Goal: Find specific page/section: Find specific page/section

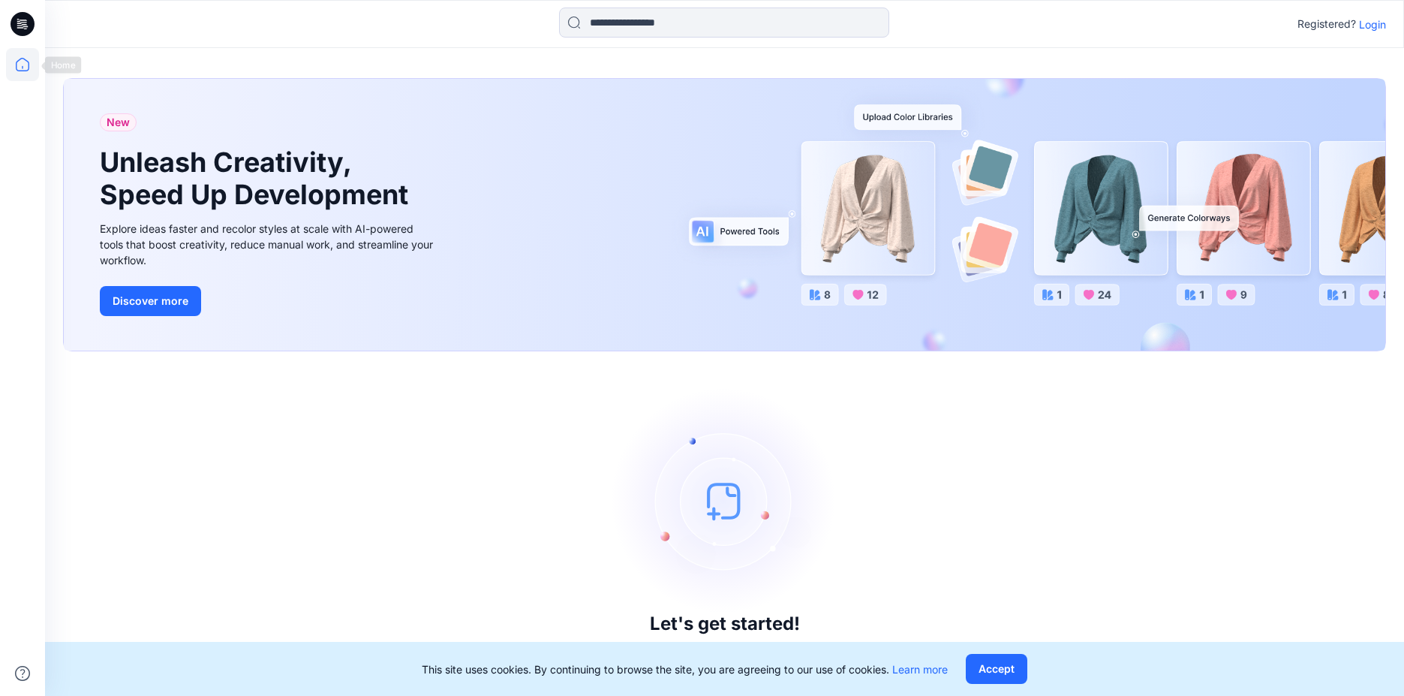
click at [19, 59] on icon at bounding box center [22, 64] width 33 height 33
click at [23, 26] on icon at bounding box center [23, 24] width 24 height 24
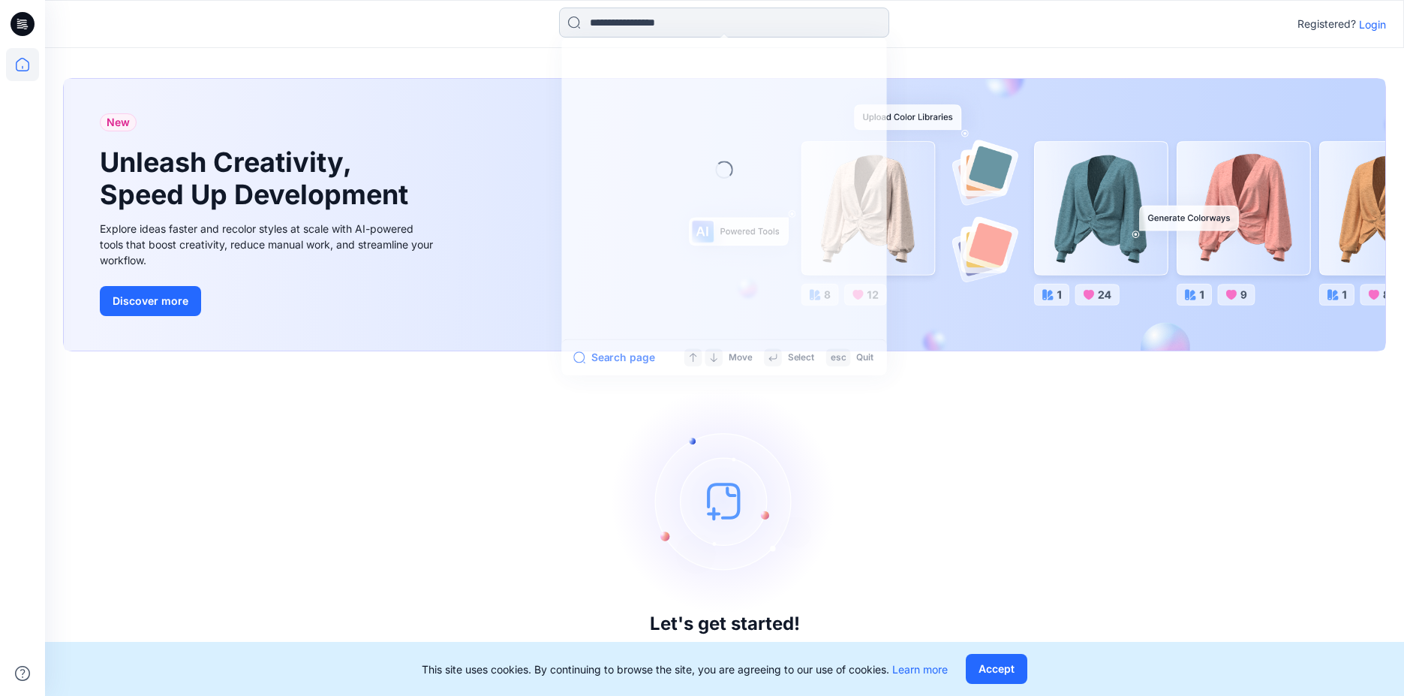
click at [702, 24] on input at bounding box center [724, 23] width 330 height 30
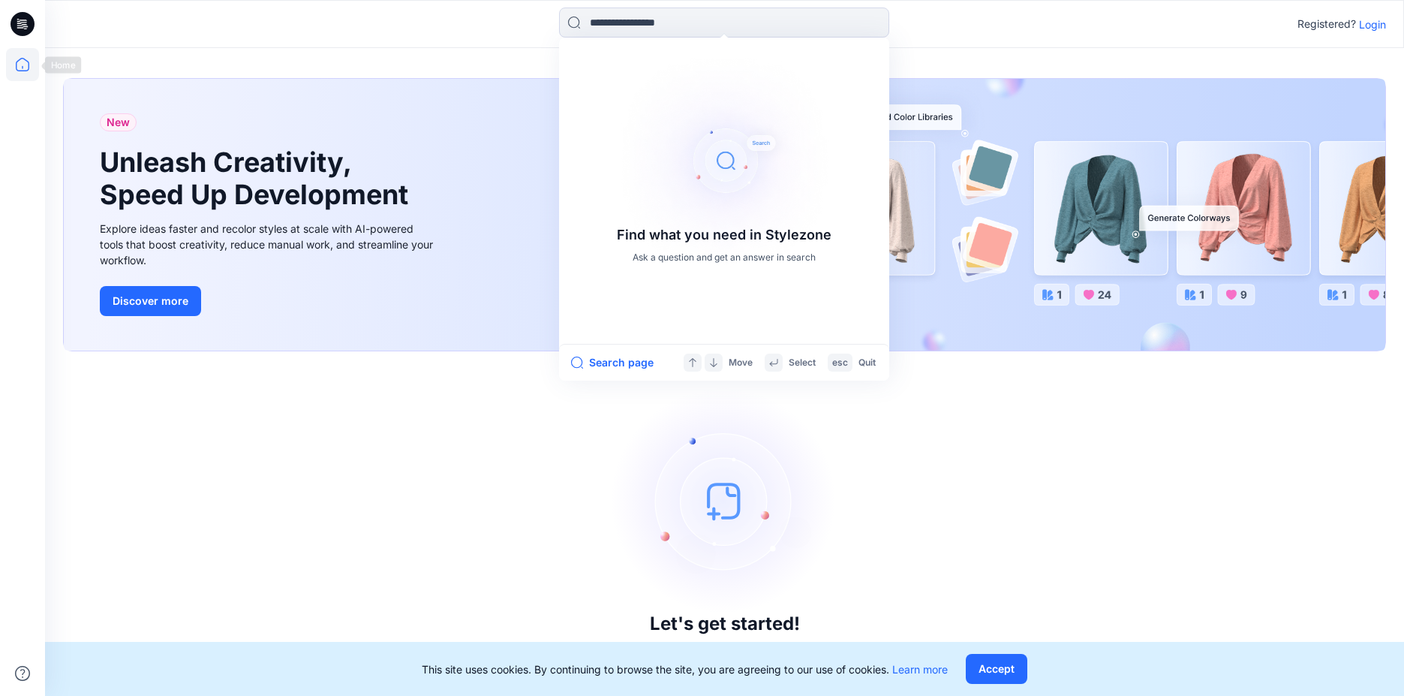
click at [31, 62] on icon at bounding box center [22, 64] width 33 height 33
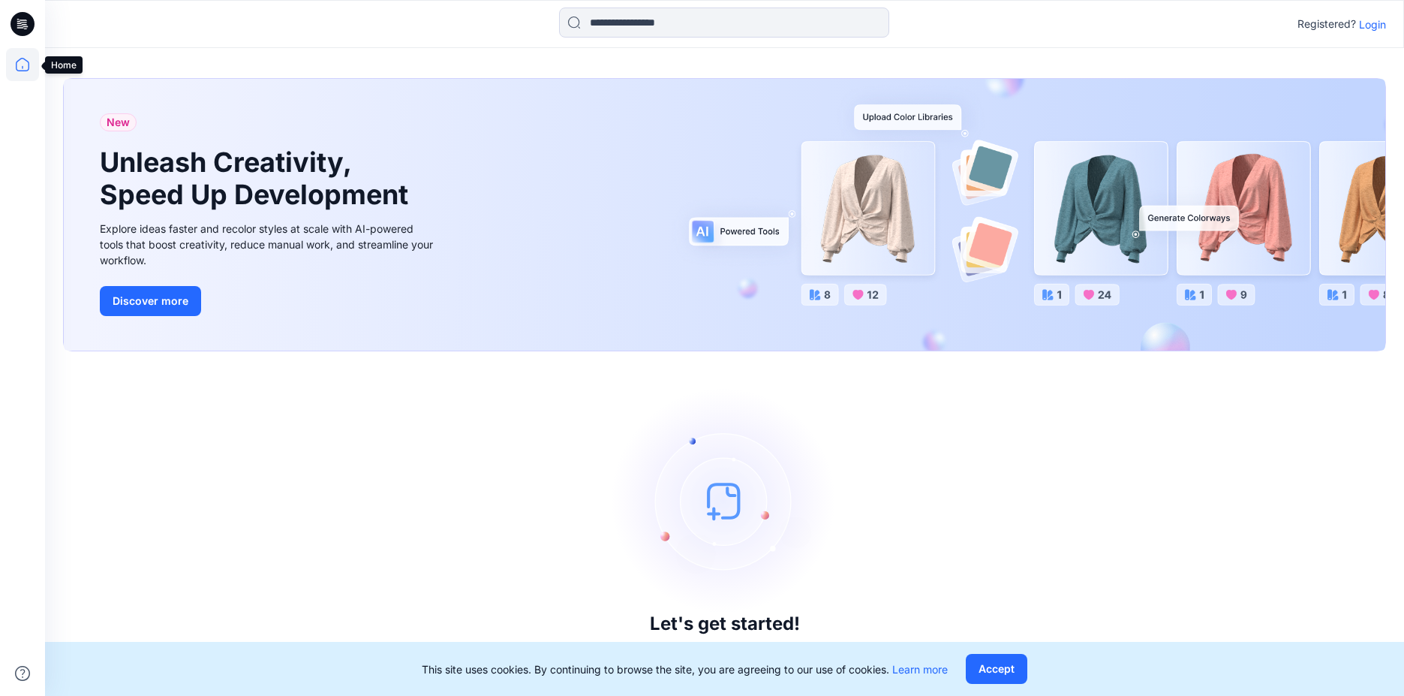
click at [27, 59] on icon at bounding box center [22, 64] width 33 height 33
click at [25, 68] on icon at bounding box center [22, 64] width 33 height 33
click at [24, 65] on icon at bounding box center [22, 64] width 33 height 33
click at [29, 64] on icon at bounding box center [23, 65] width 14 height 14
click at [12, 65] on icon at bounding box center [22, 64] width 33 height 33
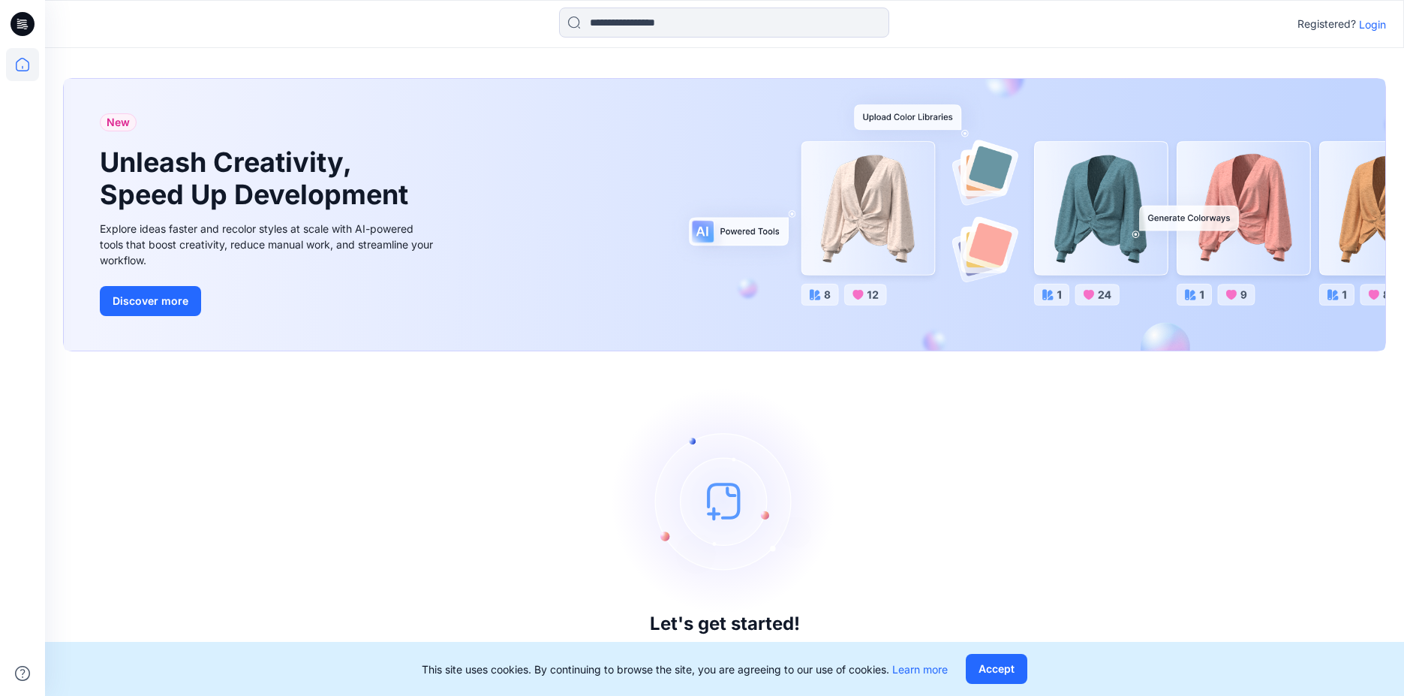
click at [13, 14] on icon at bounding box center [23, 24] width 24 height 48
click at [20, 21] on icon at bounding box center [23, 24] width 24 height 24
click at [20, 74] on icon at bounding box center [22, 64] width 33 height 33
click at [1377, 26] on p "Login" at bounding box center [1372, 25] width 27 height 16
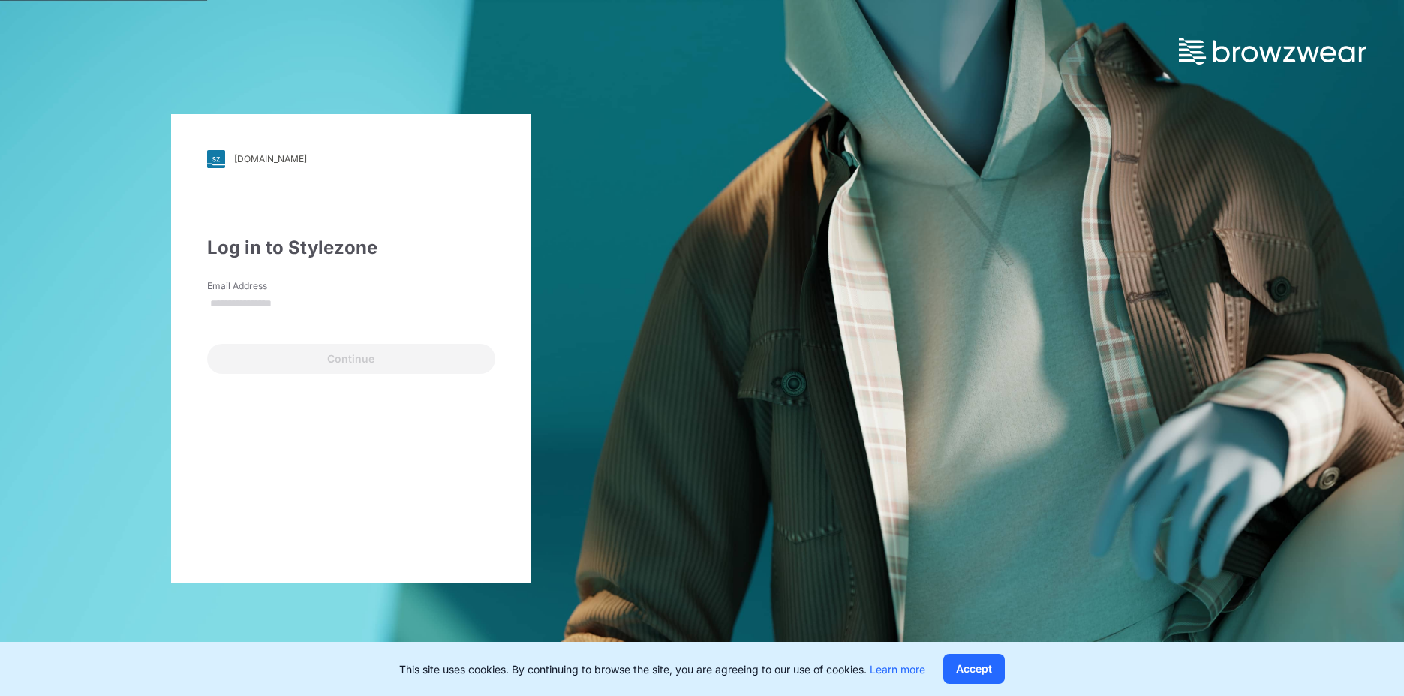
click at [298, 307] on input "Email Address" at bounding box center [351, 304] width 288 height 23
type input "**********"
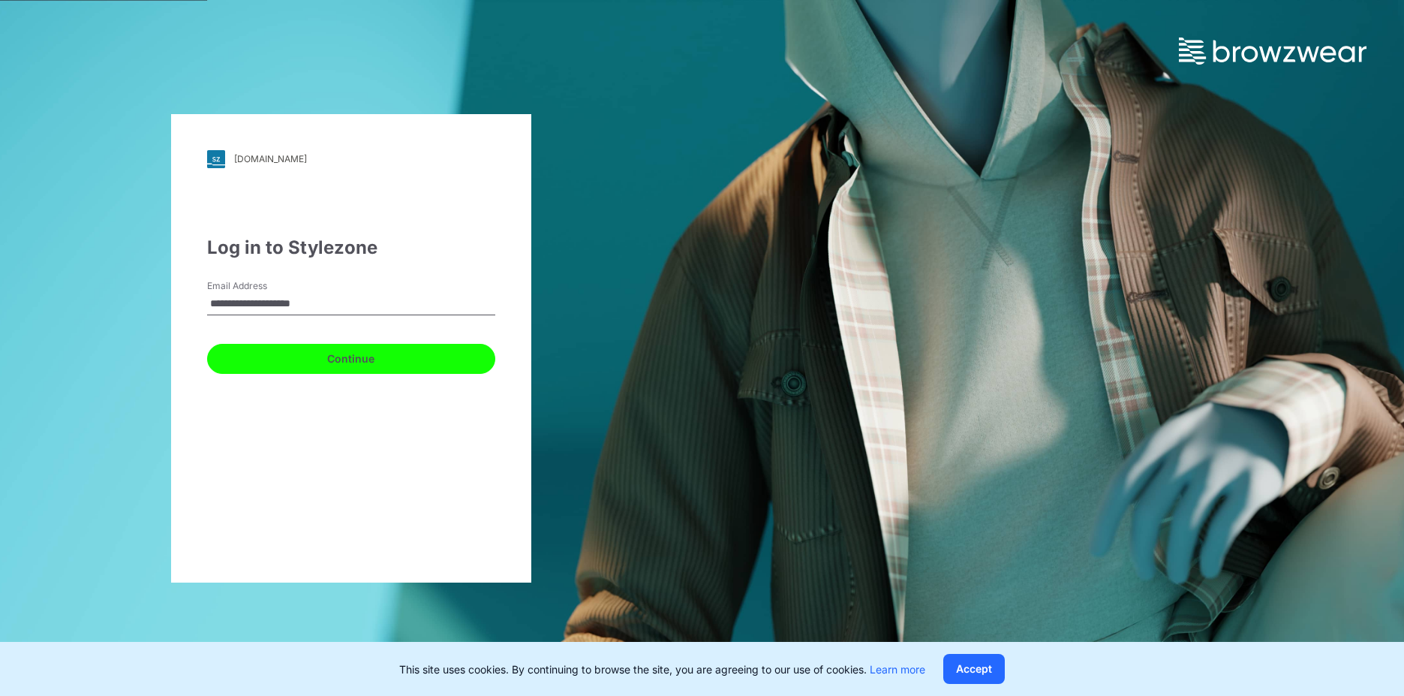
click at [338, 366] on button "Continue" at bounding box center [351, 359] width 288 height 30
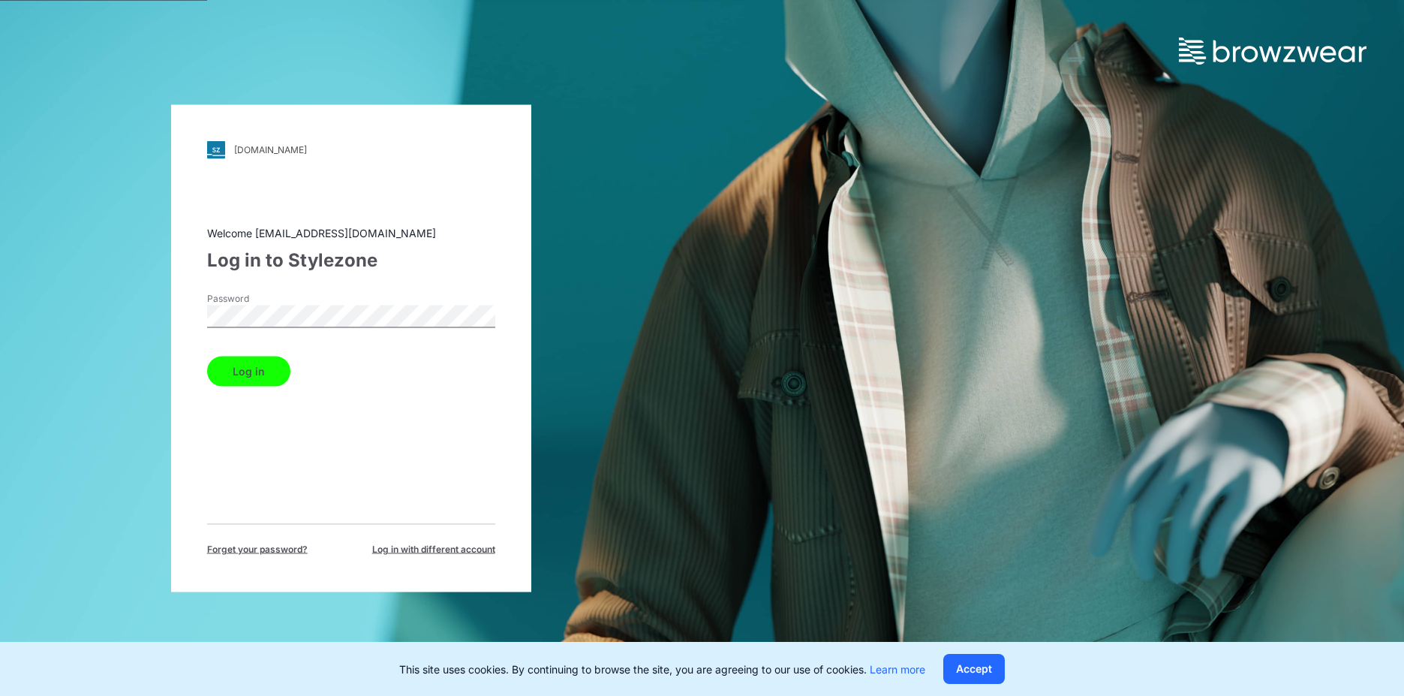
click at [257, 372] on button "Log in" at bounding box center [248, 371] width 83 height 30
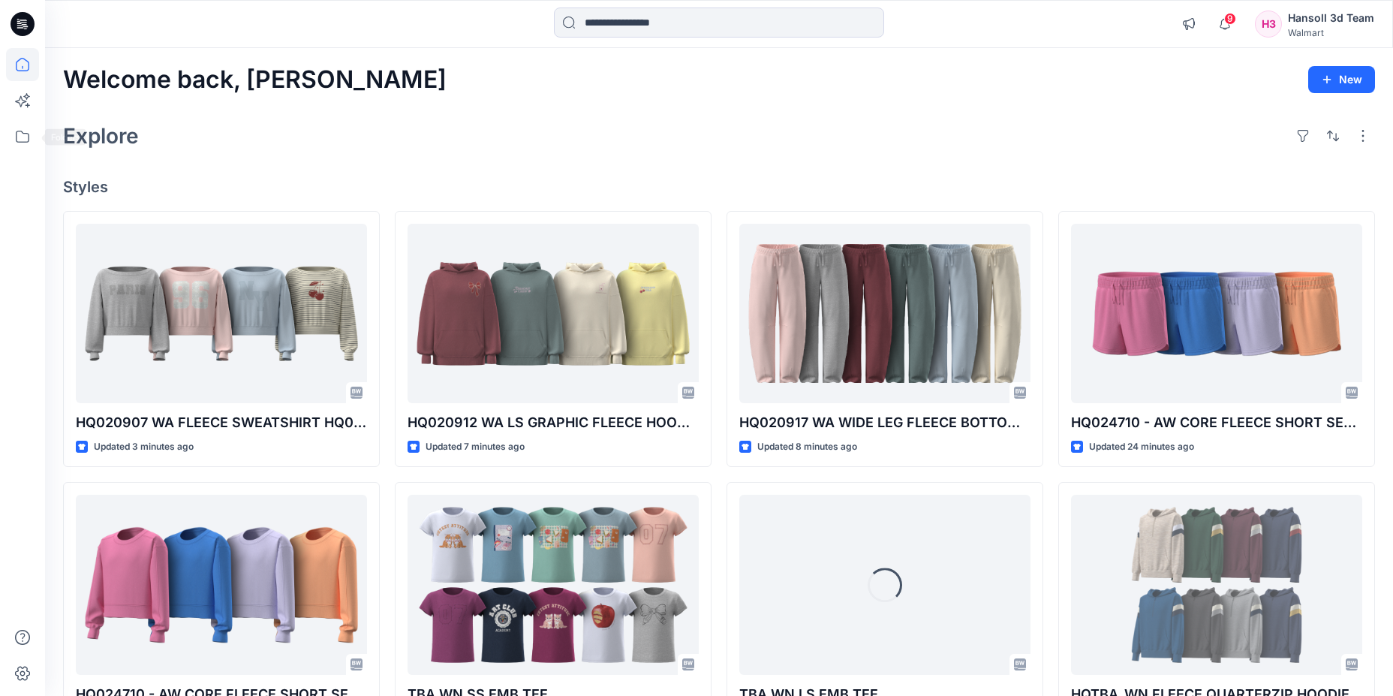
drag, startPoint x: 30, startPoint y: 139, endPoint x: 43, endPoint y: 151, distance: 17.5
click at [30, 139] on icon at bounding box center [22, 136] width 33 height 33
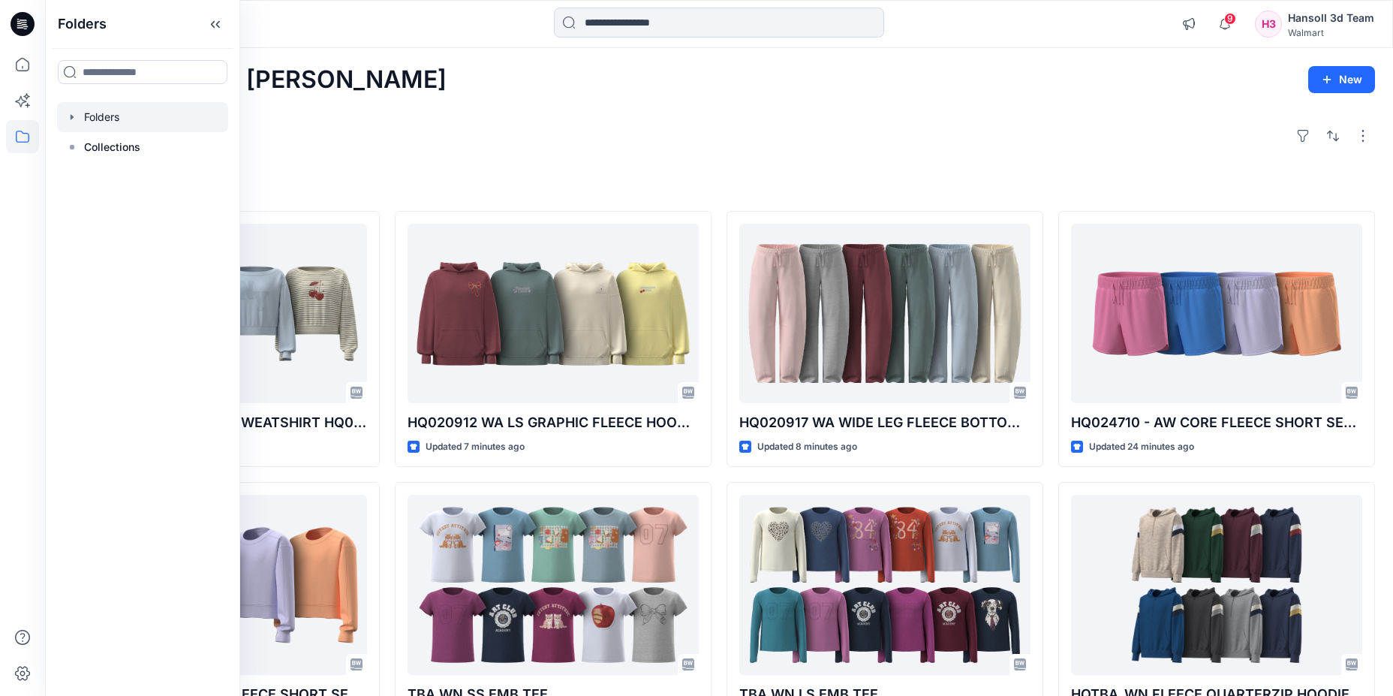
click at [72, 115] on icon "button" at bounding box center [72, 117] width 12 height 12
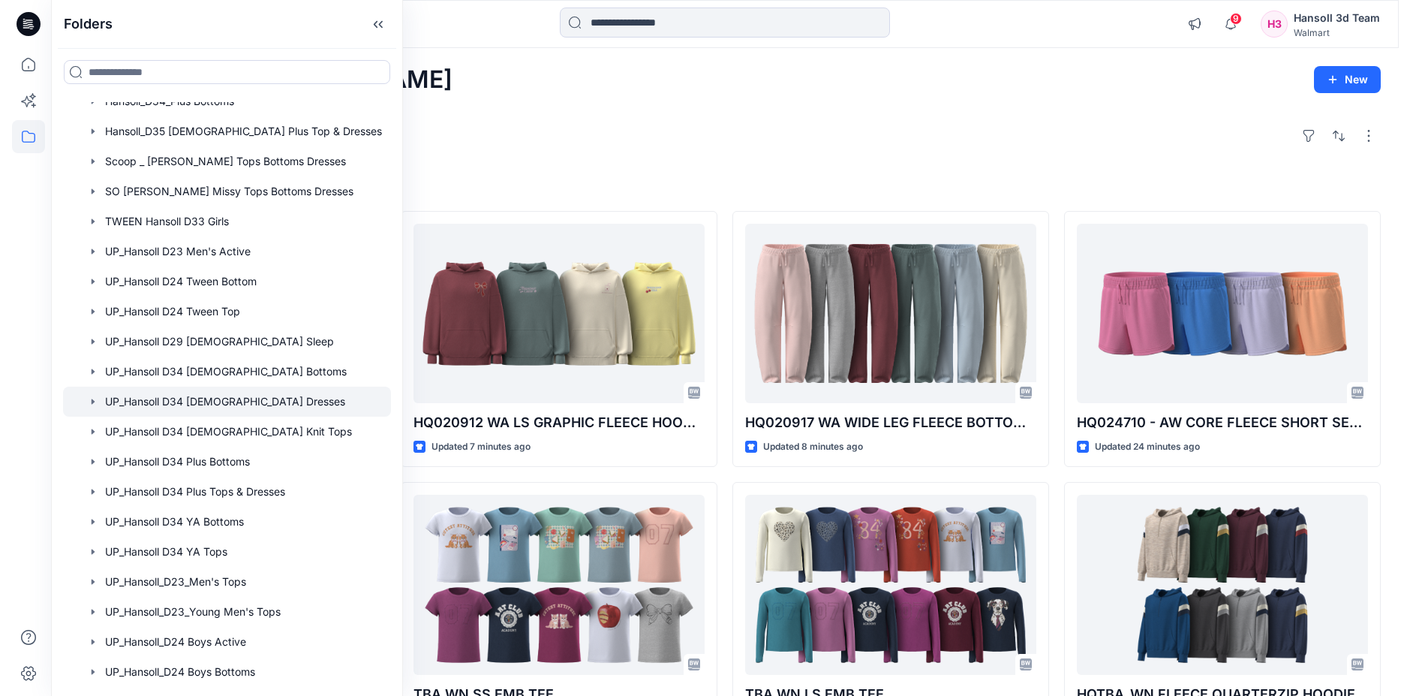
scroll to position [751, 0]
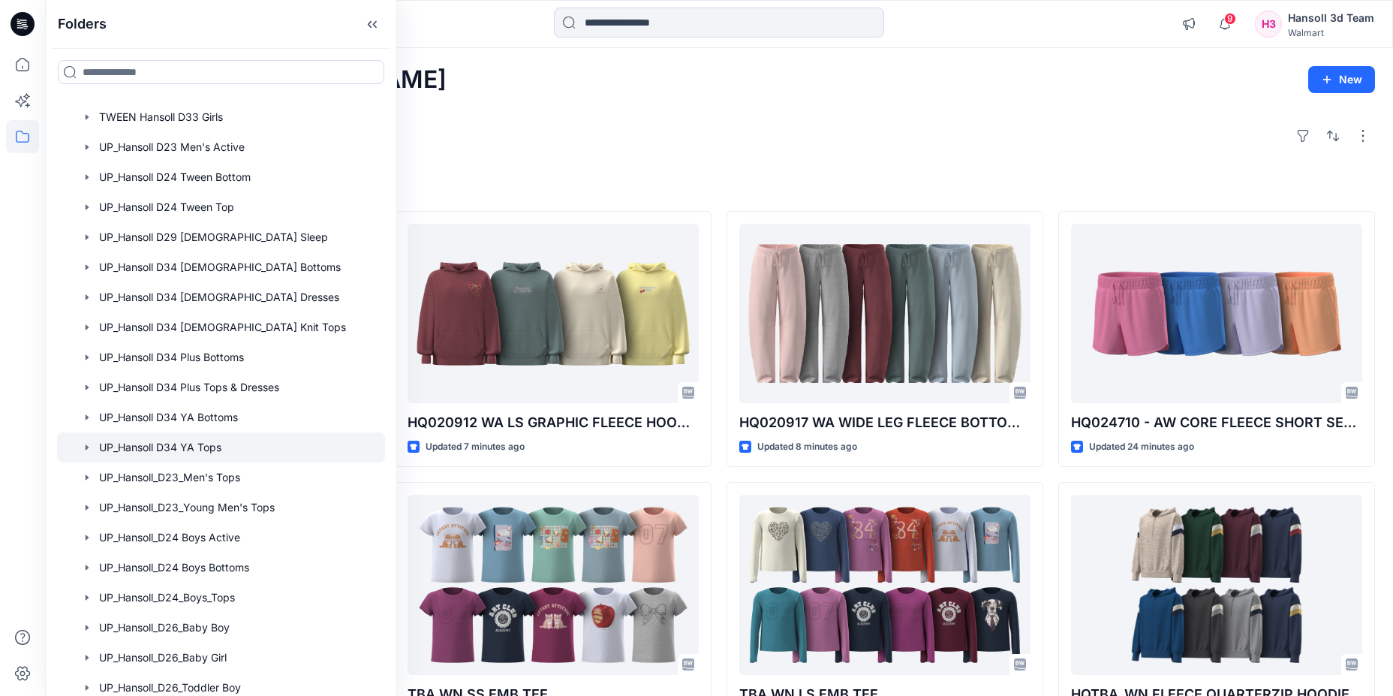
click at [236, 445] on div at bounding box center [221, 447] width 328 height 30
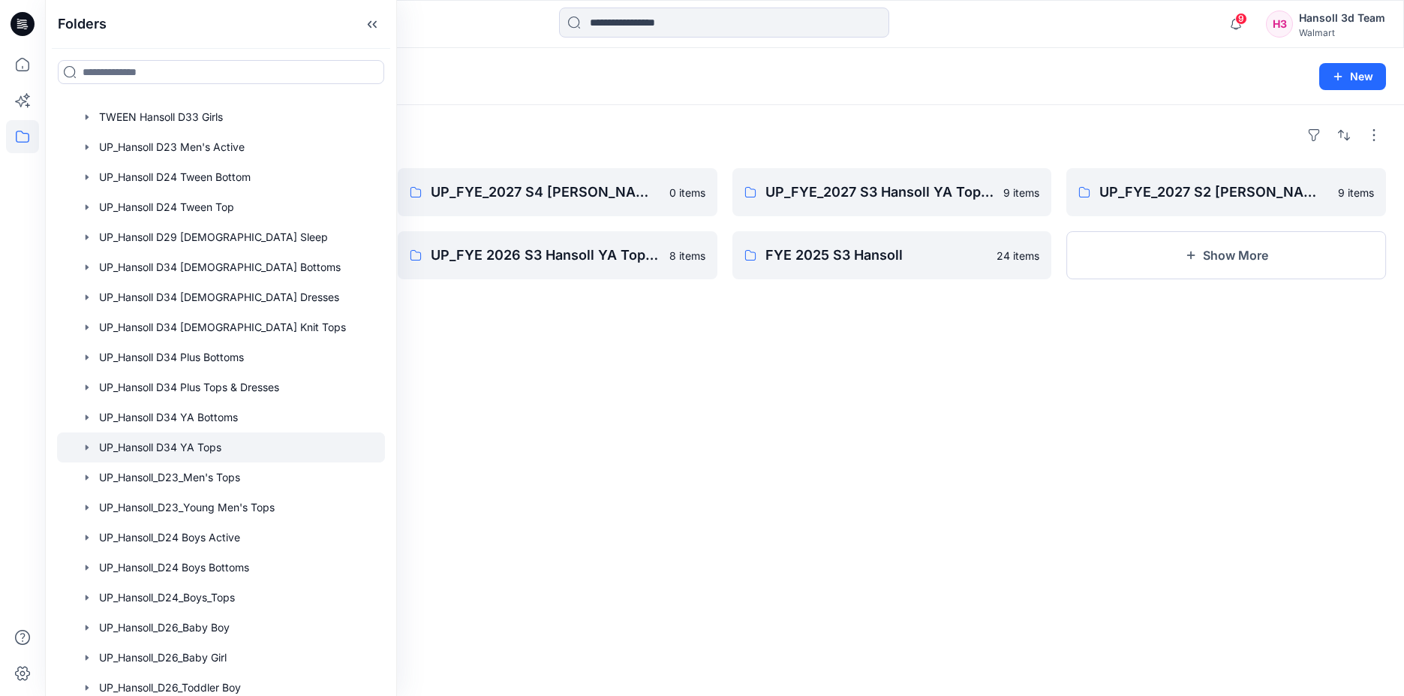
click at [545, 99] on div "Folders UP_Hansoll D34 YA Tops 28 New" at bounding box center [724, 76] width 1359 height 57
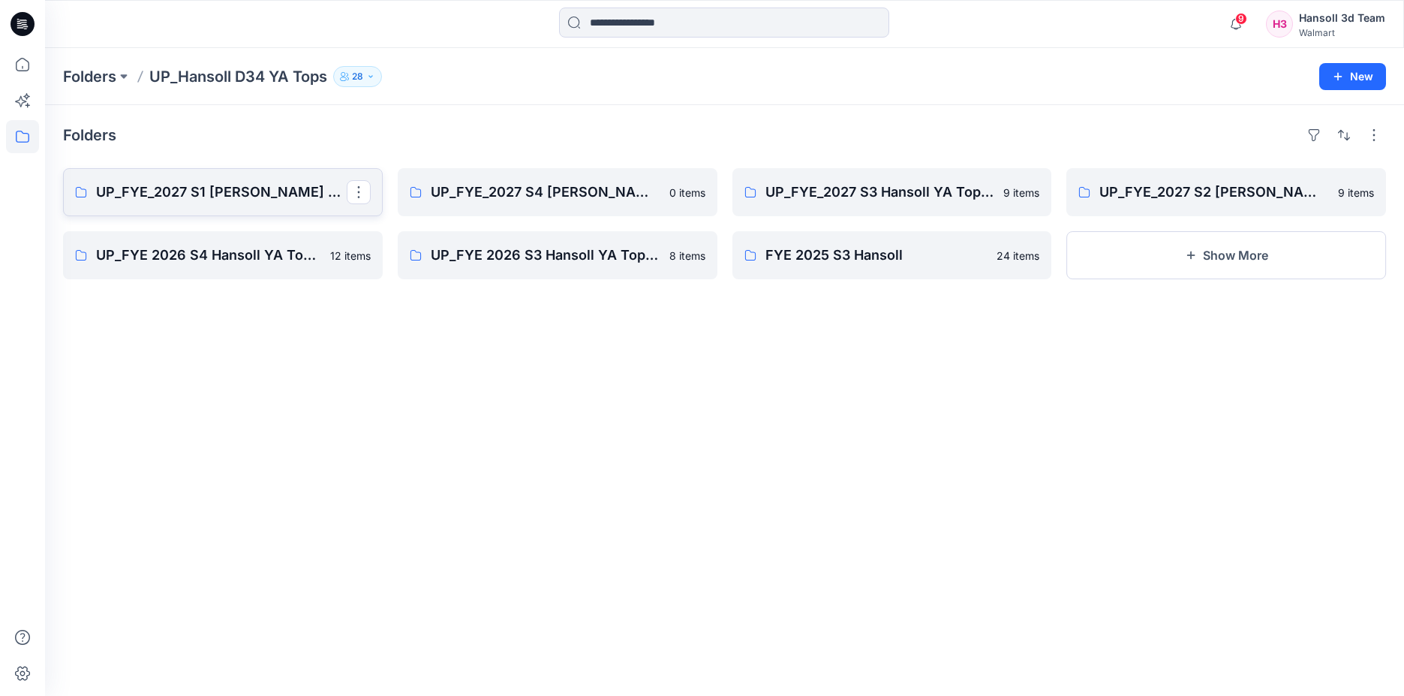
click at [265, 197] on p "UP_FYE_2027 S1 Hansoll YA Tops and Dresses" at bounding box center [221, 192] width 251 height 21
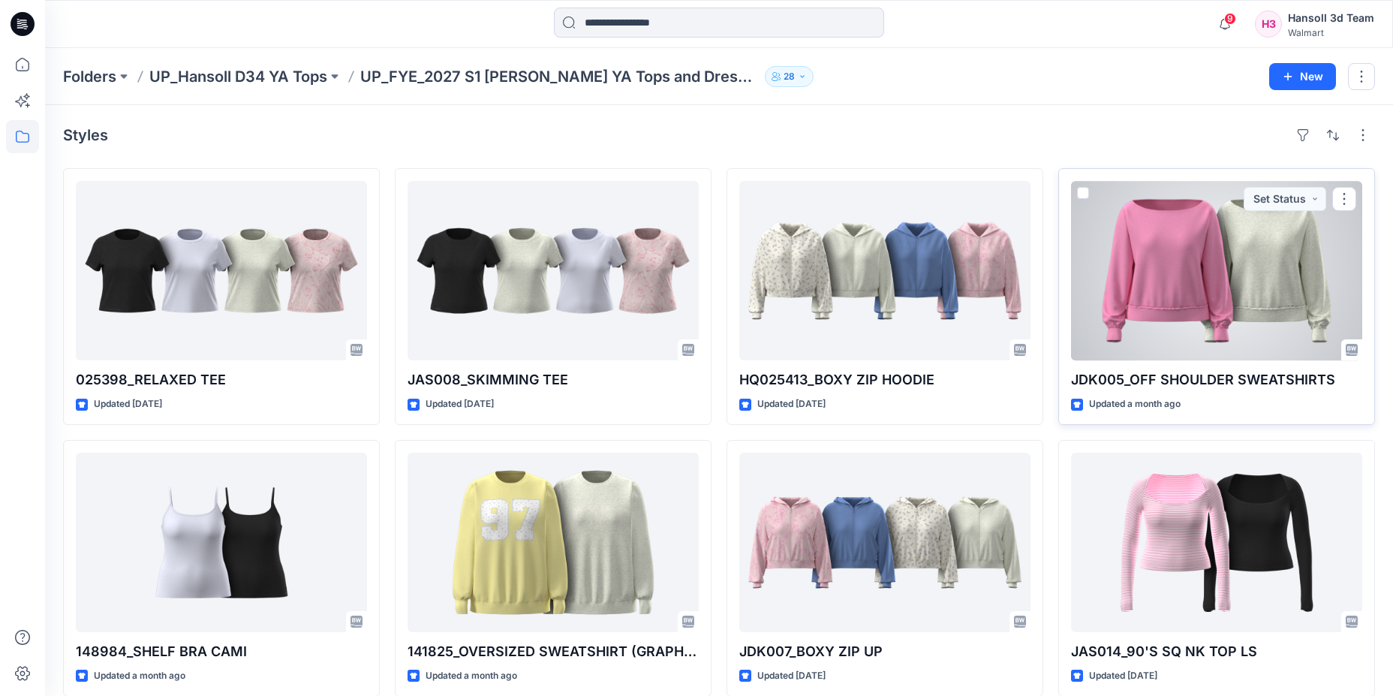
click at [1181, 385] on p "JDK005_OFF SHOULDER SWEATSHIRTS" at bounding box center [1216, 379] width 291 height 21
click at [1166, 244] on div at bounding box center [1216, 270] width 291 height 179
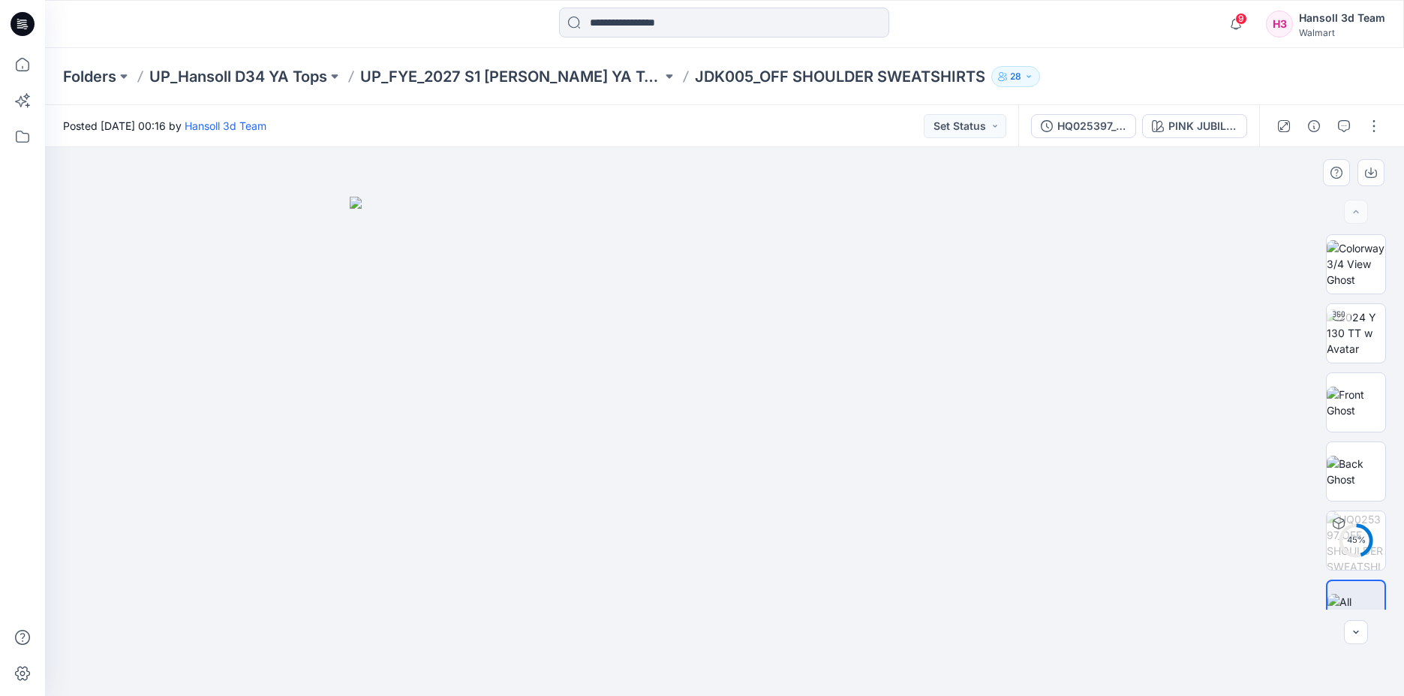
drag, startPoint x: 616, startPoint y: 544, endPoint x: 608, endPoint y: 543, distance: 8.3
click at [618, 542] on img at bounding box center [725, 447] width 751 height 500
drag, startPoint x: 1208, startPoint y: 487, endPoint x: 1198, endPoint y: 485, distance: 10.7
click at [1208, 487] on div at bounding box center [724, 421] width 1359 height 549
click at [1362, 327] on img at bounding box center [1356, 332] width 59 height 47
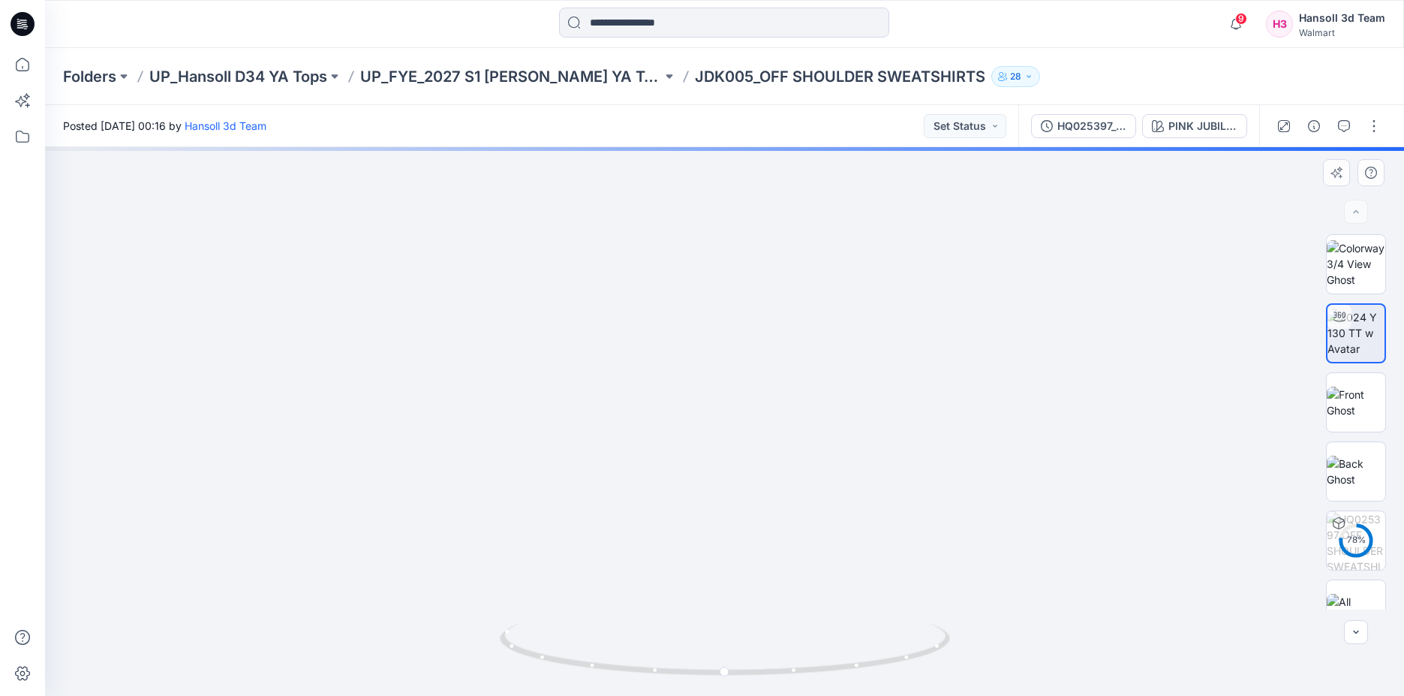
drag, startPoint x: 740, startPoint y: 581, endPoint x: 763, endPoint y: 393, distance: 189.7
click at [1367, 417] on img at bounding box center [1356, 403] width 59 height 32
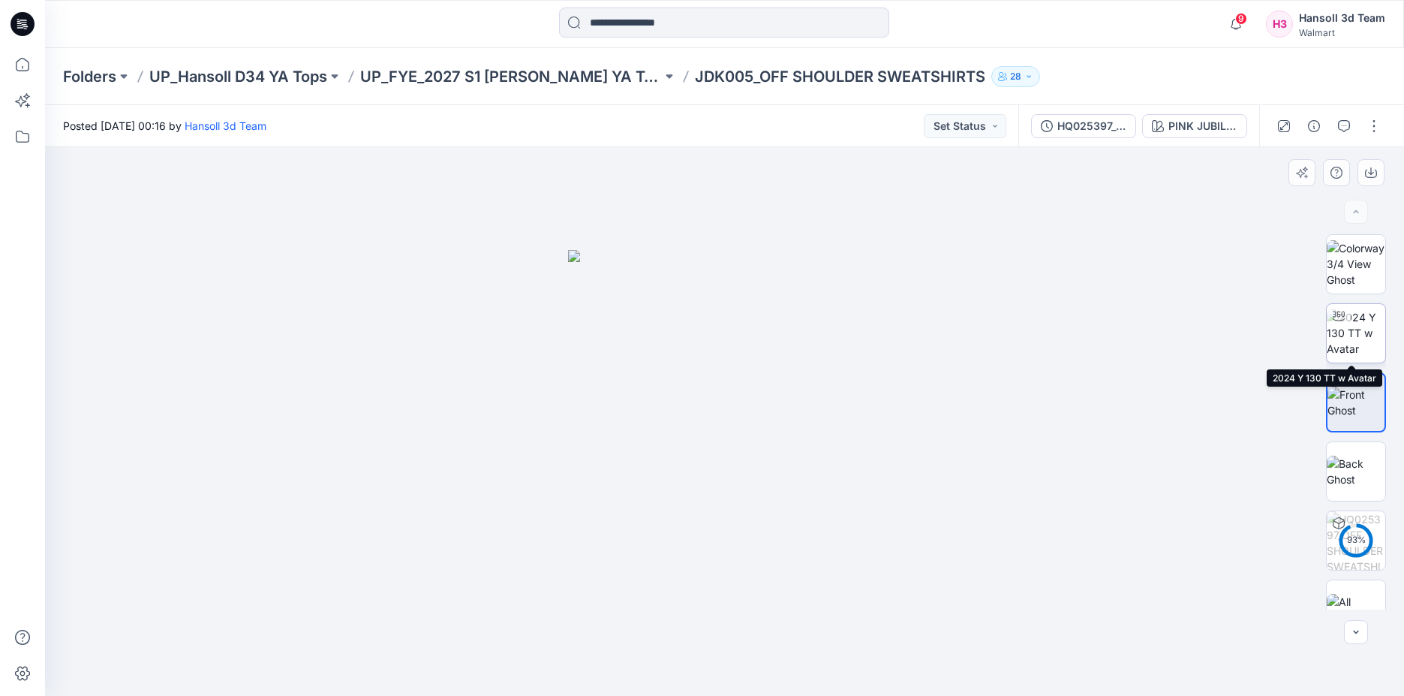
click at [1364, 339] on img at bounding box center [1356, 332] width 59 height 47
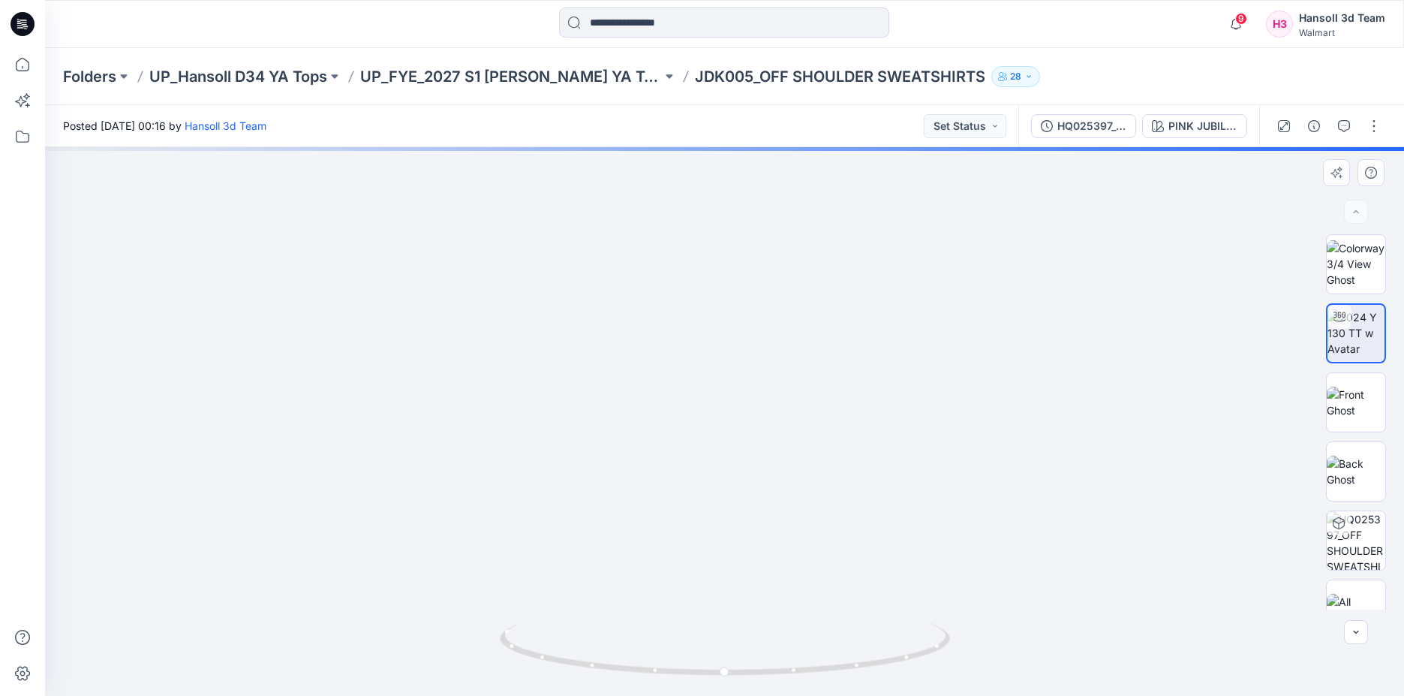
drag, startPoint x: 740, startPoint y: 591, endPoint x: 748, endPoint y: 327, distance: 265.1
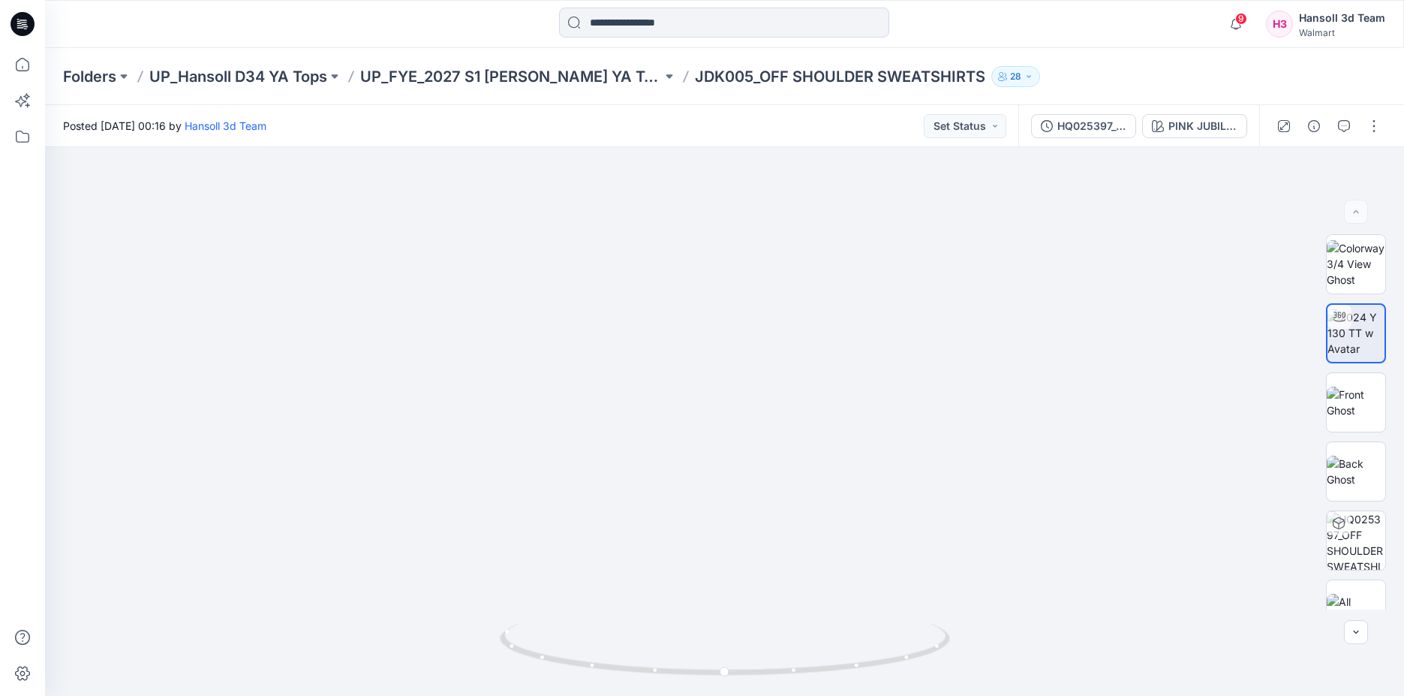
click at [1089, 66] on div "Folders UP_Hansoll D34 YA Tops UP_FYE_2027 S1 Hansoll YA Tops and Dresses JDK00…" at bounding box center [666, 76] width 1206 height 21
click at [435, 114] on div "Posted Tuesday, August 26, 2025 00:16 by Hansoll 3d Team Set Status" at bounding box center [532, 125] width 974 height 41
click at [266, 123] on link "Hansoll 3d Team" at bounding box center [226, 125] width 82 height 13
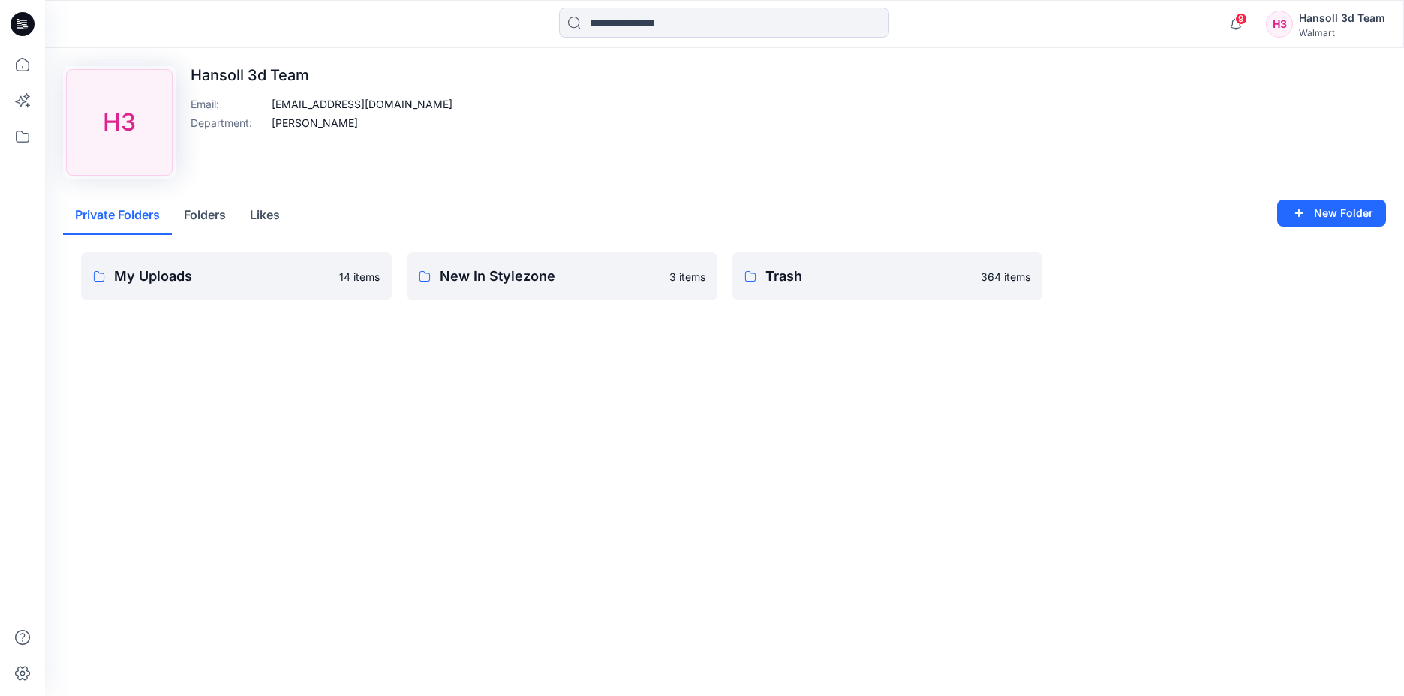
drag, startPoint x: 891, startPoint y: 127, endPoint x: 891, endPoint y: 119, distance: 8.3
click at [891, 119] on div "Upload Image H3 Hansoll 3d Team Email : [EMAIL_ADDRESS][DOMAIN_NAME] Department…" at bounding box center [724, 122] width 1323 height 113
